Goal: Complete application form

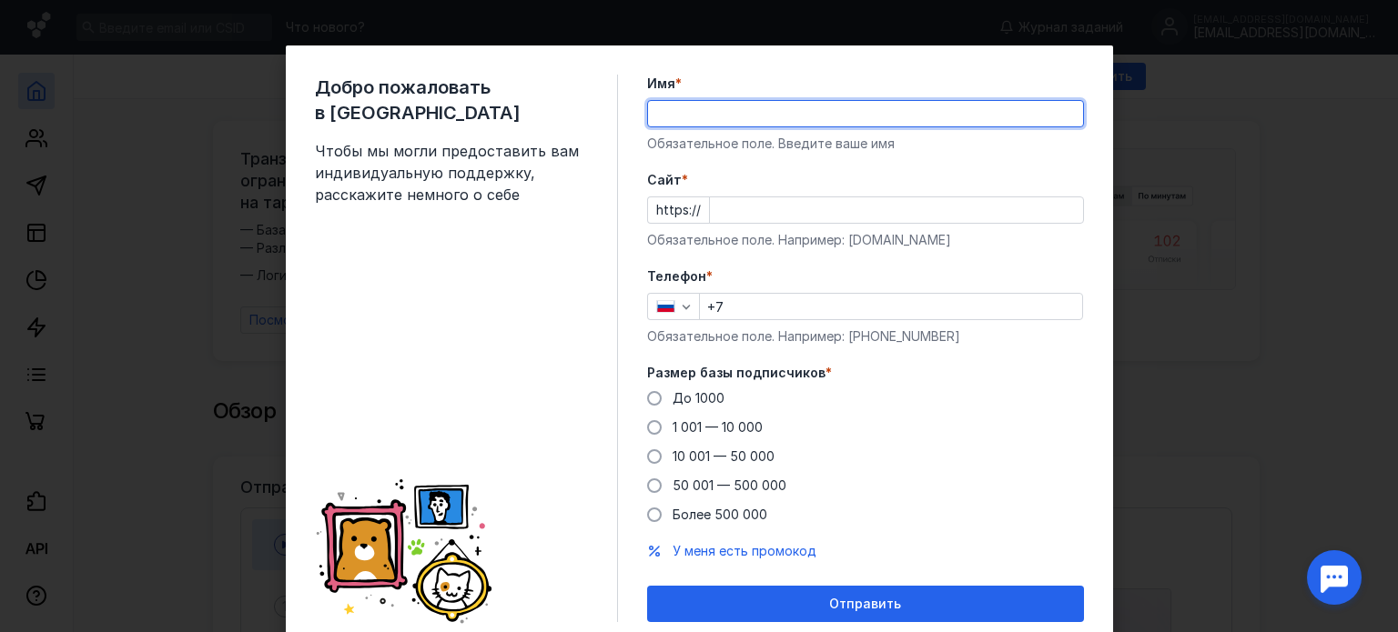
drag, startPoint x: 0, startPoint y: 0, endPoint x: 840, endPoint y: 117, distance: 848.0
click at [840, 117] on input "Имя *" at bounding box center [865, 113] width 435 height 25
type input "[PERSON_NAME]"
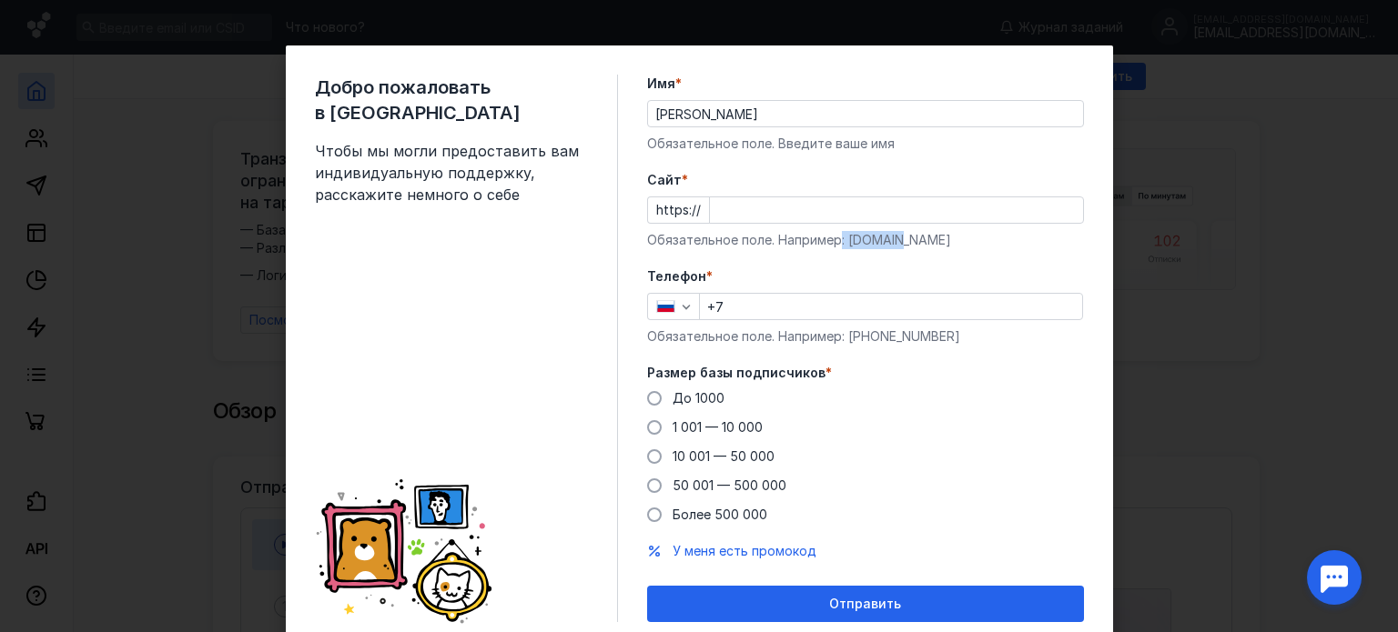
drag, startPoint x: 833, startPoint y: 236, endPoint x: 894, endPoint y: 247, distance: 61.9
click at [894, 247] on div "Обязательное поле. Например: [DOMAIN_NAME]" at bounding box center [865, 240] width 437 height 18
click at [742, 222] on input "Cайт *" at bounding box center [896, 209] width 373 height 25
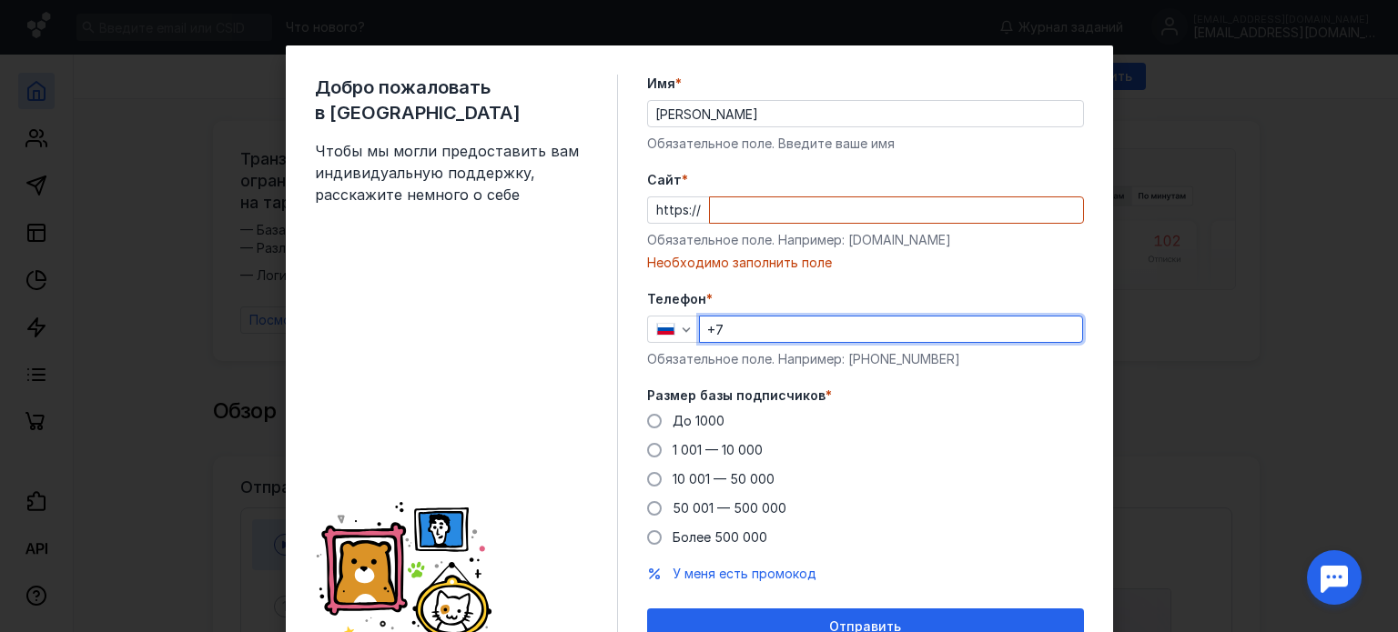
click at [855, 312] on div "Телефон * +7 Обязательное поле. Например: [PHONE_NUMBER]" at bounding box center [865, 329] width 437 height 78
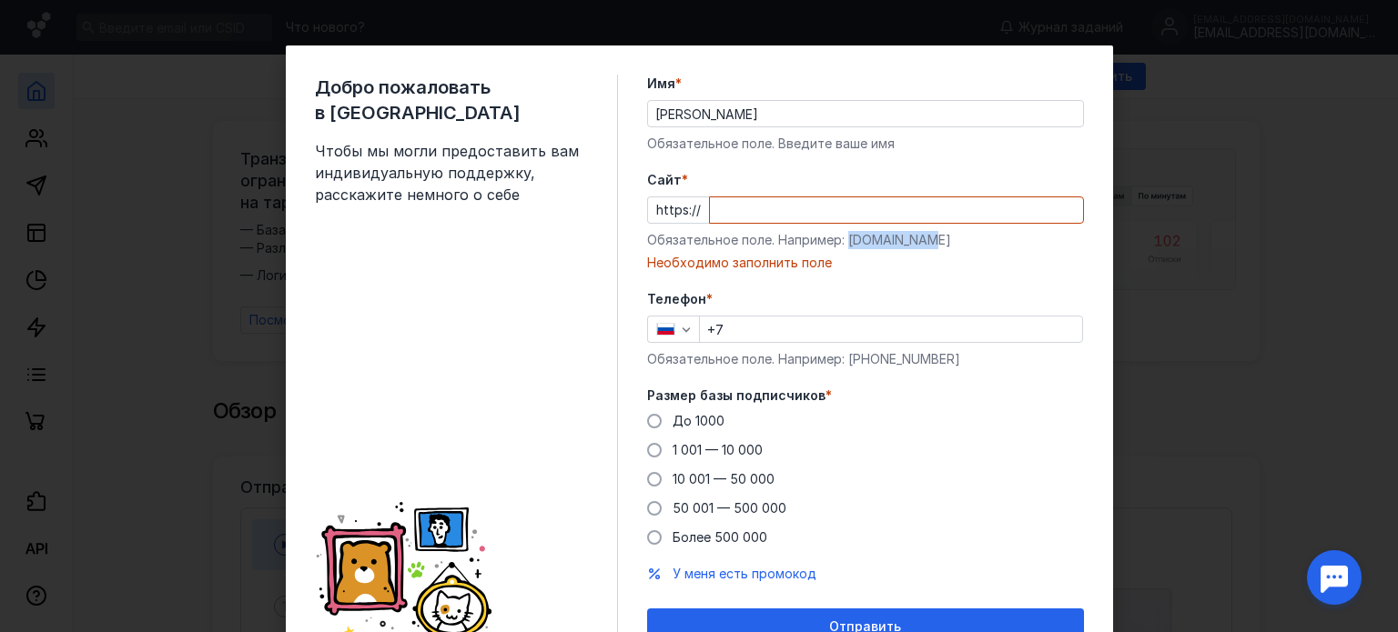
drag, startPoint x: 841, startPoint y: 244, endPoint x: 924, endPoint y: 238, distance: 83.9
click at [924, 238] on div "Обязательное поле. Например: [DOMAIN_NAME]" at bounding box center [865, 240] width 437 height 18
copy div "[DOMAIN_NAME]"
click at [795, 203] on input "Cайт *" at bounding box center [896, 209] width 373 height 25
paste input "[DOMAIN_NAME]"
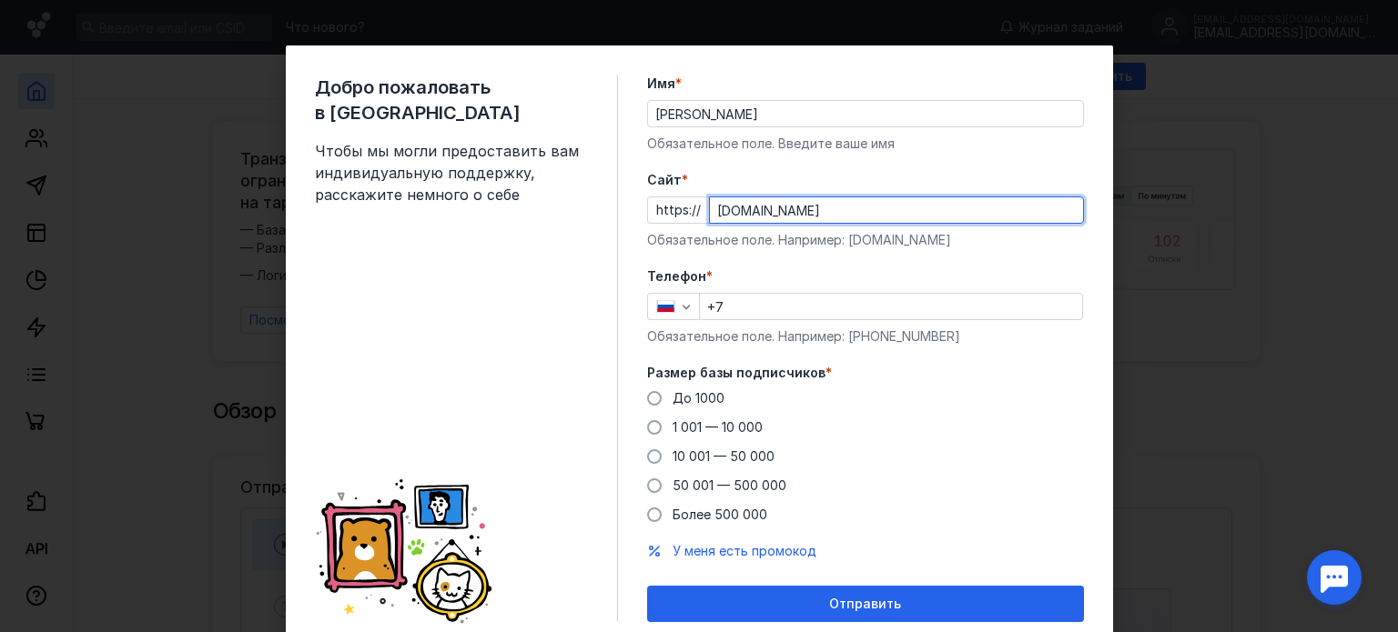
type input "[DOMAIN_NAME]"
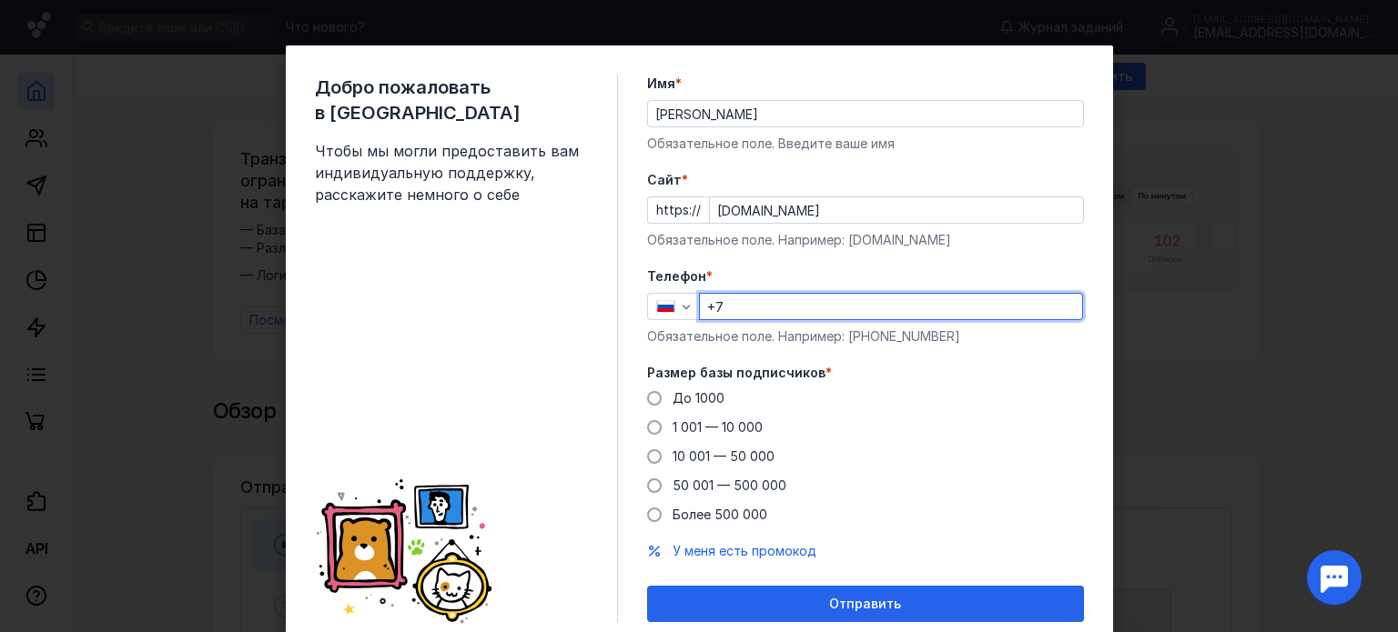
click at [757, 296] on input "+7" at bounding box center [891, 306] width 382 height 25
type input "[PHONE_NUMBER]"
click at [721, 400] on div "До [DATE] 1 001 — 10 000 10 001 — 50 000 50 001 — 500 000 Более 500 000" at bounding box center [865, 456] width 437 height 135
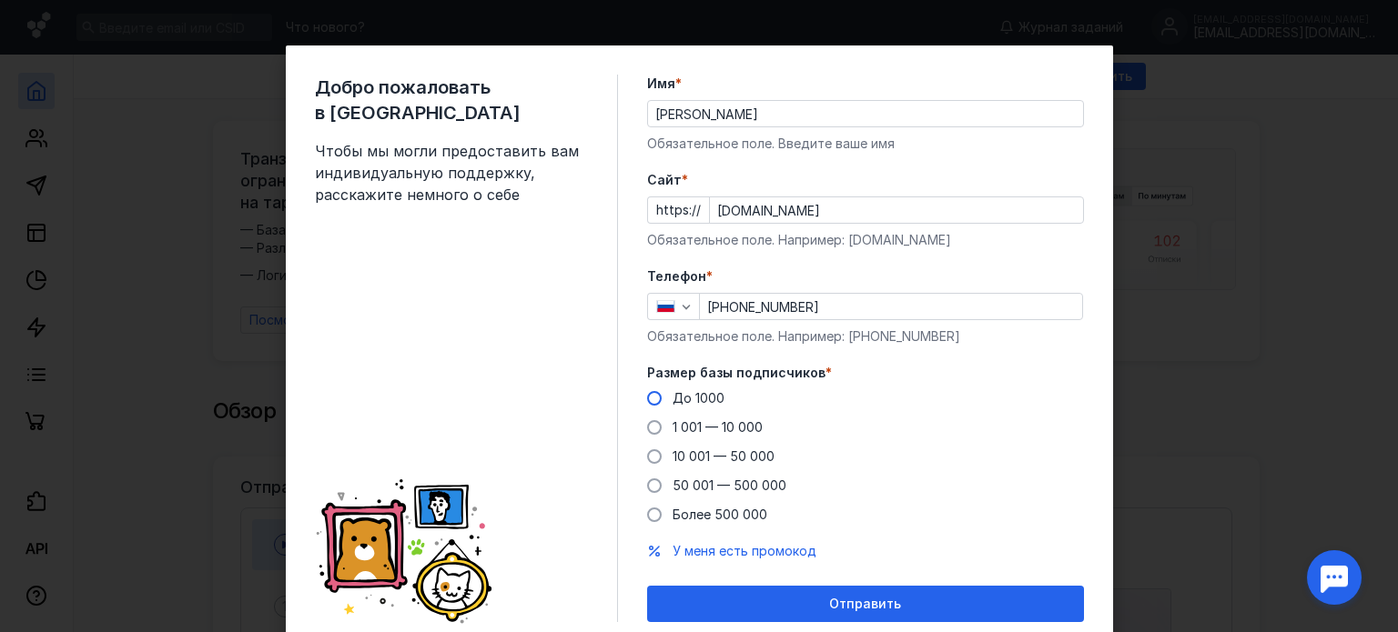
click at [690, 393] on span "До 1000" at bounding box center [698, 397] width 52 height 15
click at [0, 0] on input "До 1000" at bounding box center [0, 0] width 0 height 0
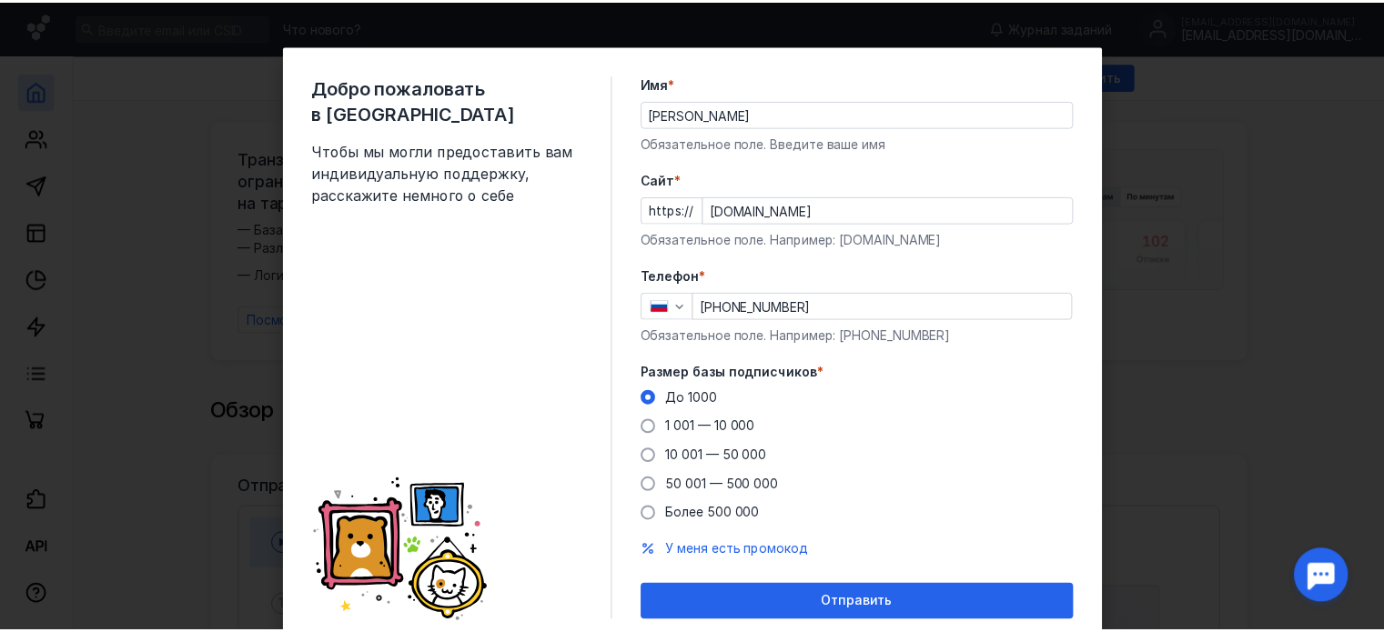
scroll to position [65, 0]
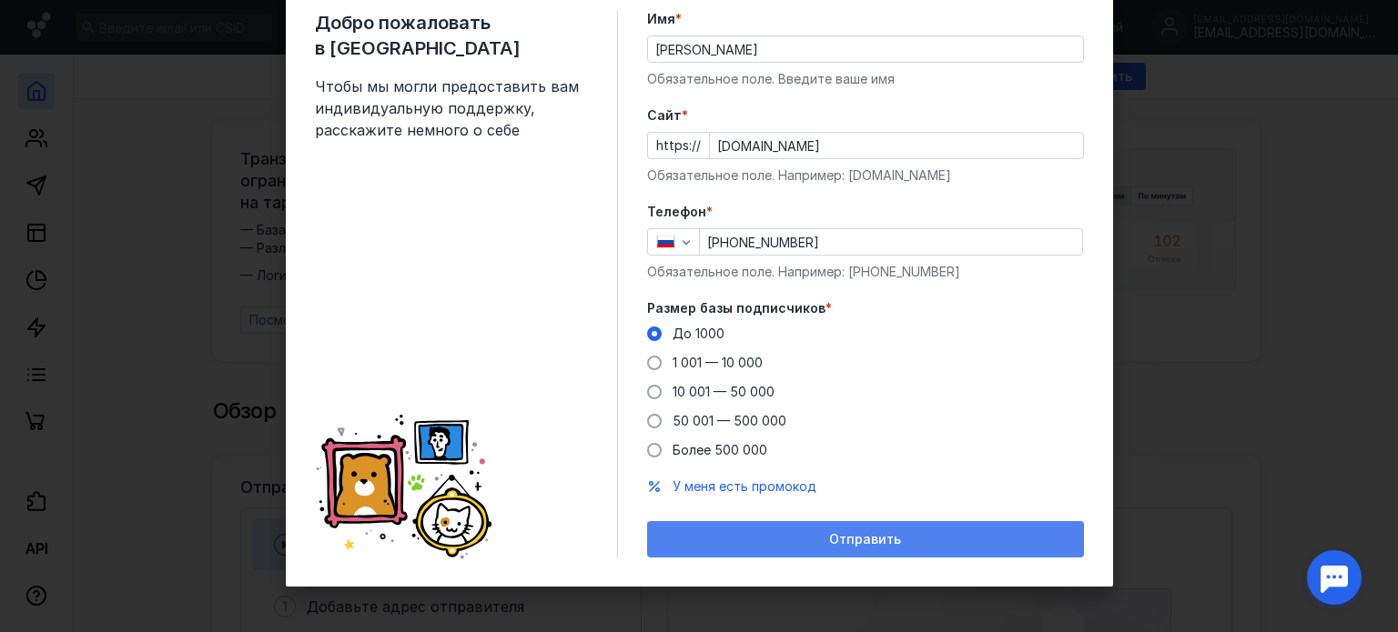
click at [724, 532] on div "Отправить" at bounding box center [865, 539] width 419 height 15
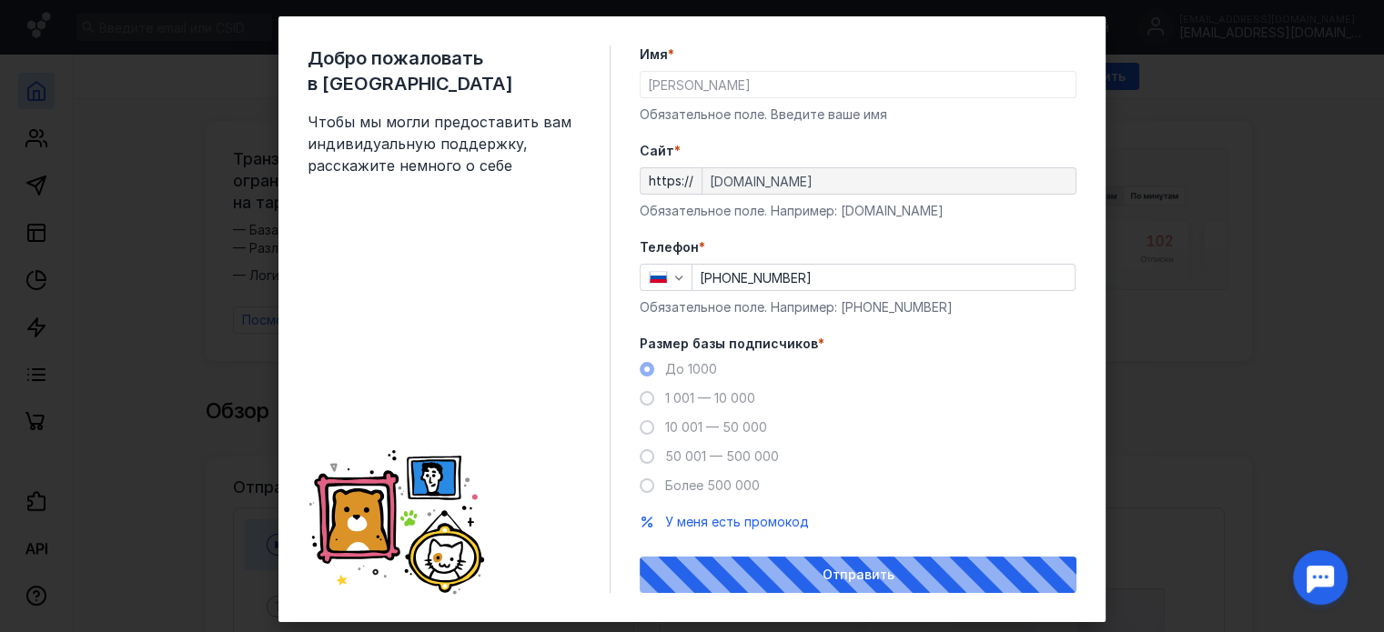
scroll to position [30, 0]
